Goal: Navigation & Orientation: Find specific page/section

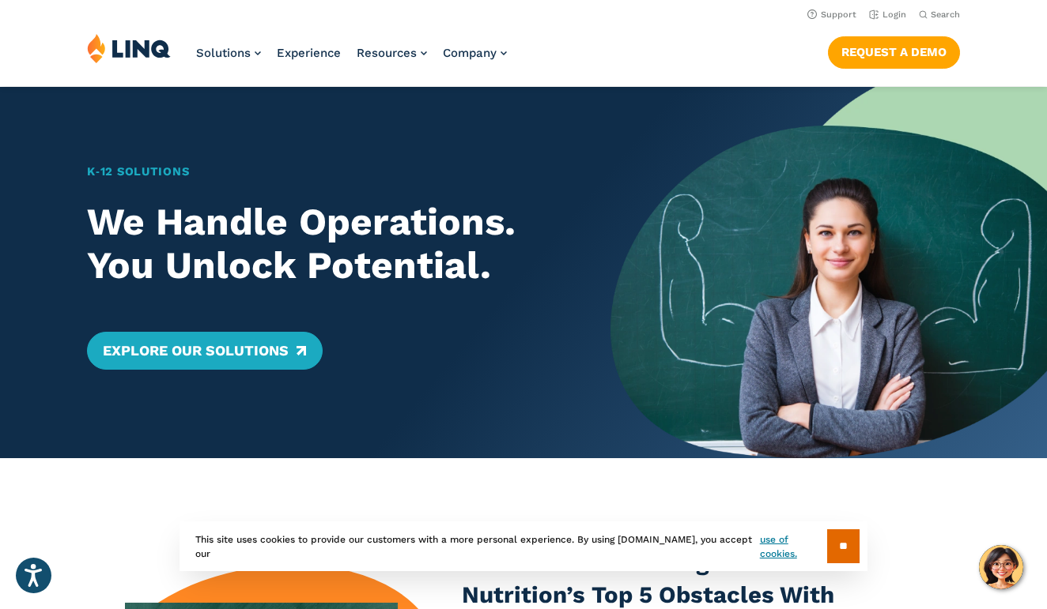
click at [115, 410] on div "K‑12 Solutions We Handle Operations. You Unlock Potential. Explore Our Solutions" at bounding box center [305, 273] width 610 height 372
click at [838, 546] on input "**" at bounding box center [843, 547] width 32 height 34
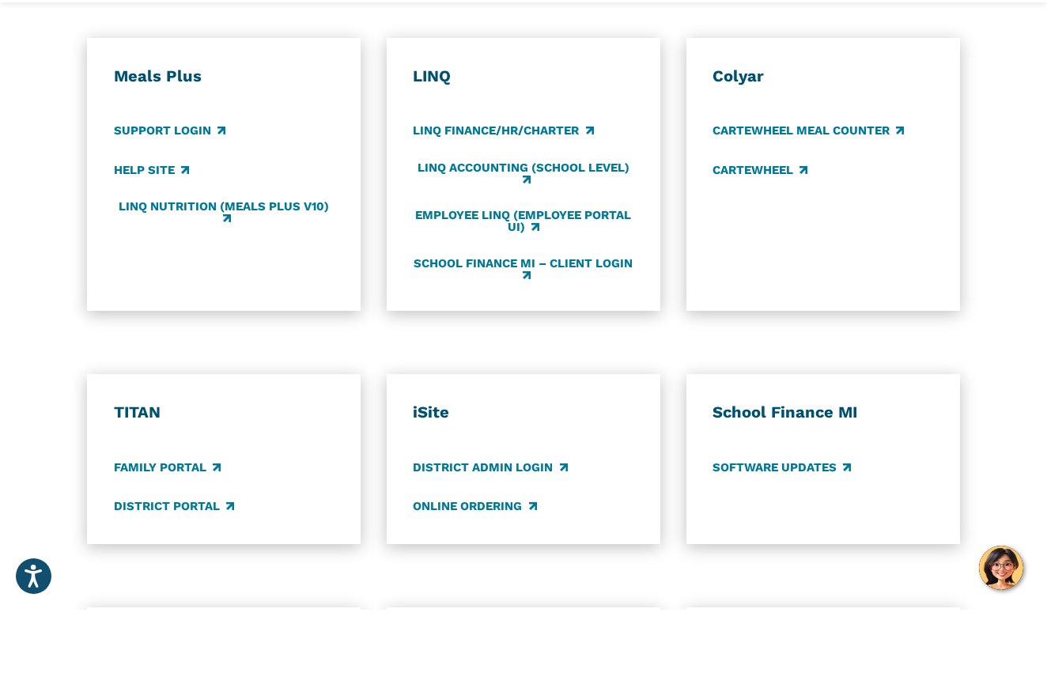
scroll to position [877, 0]
click at [502, 224] on link "LINQ Accounting (school level)" at bounding box center [523, 237] width 221 height 26
